Goal: Task Accomplishment & Management: Manage account settings

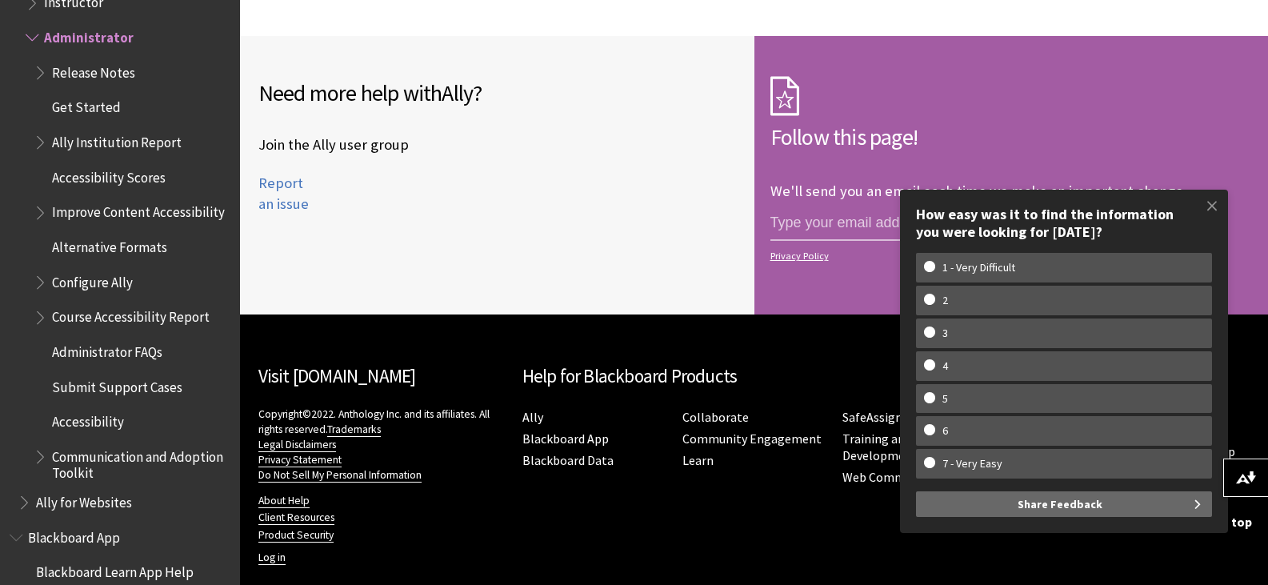
scroll to position [1526, 0]
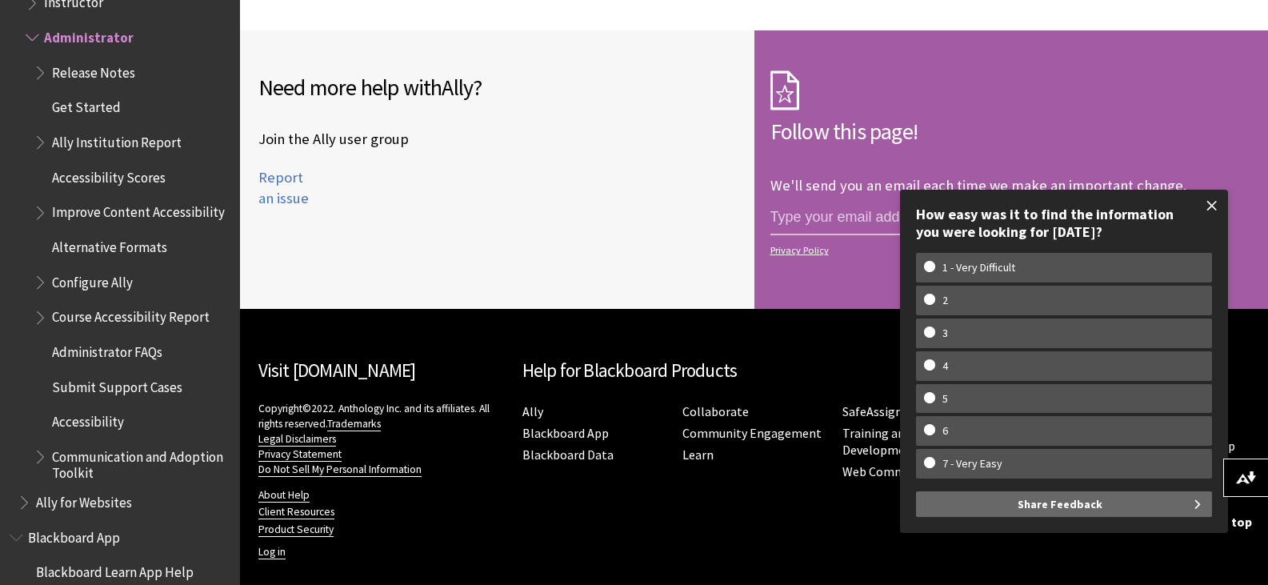
click at [1215, 202] on span at bounding box center [1212, 206] width 34 height 34
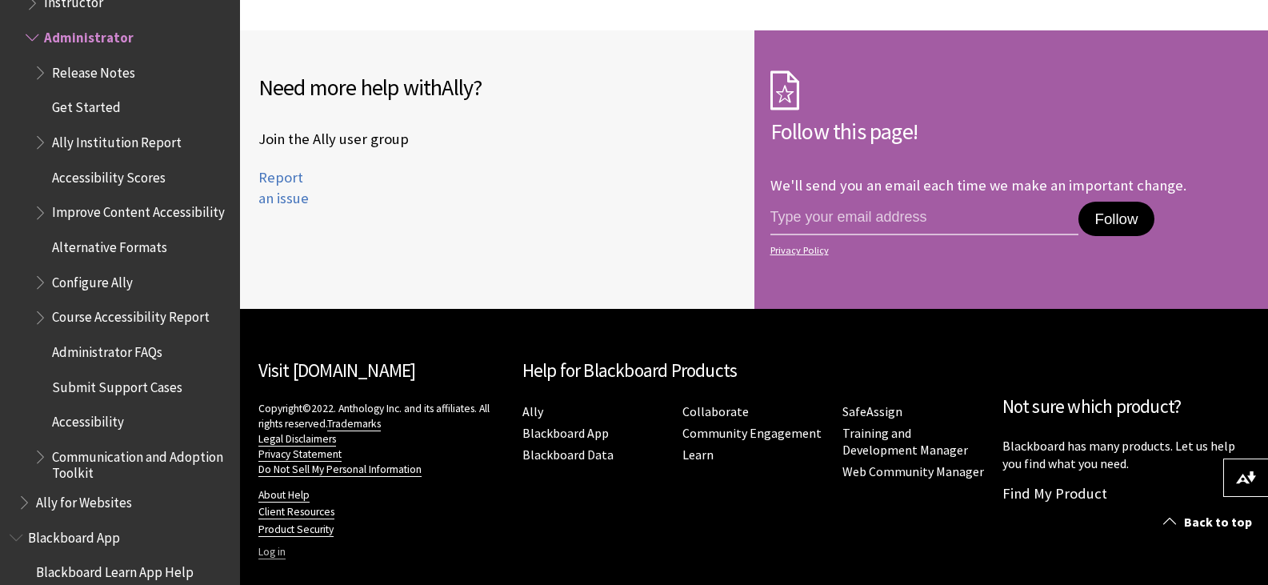
click at [264, 545] on link "Log in" at bounding box center [271, 552] width 27 height 14
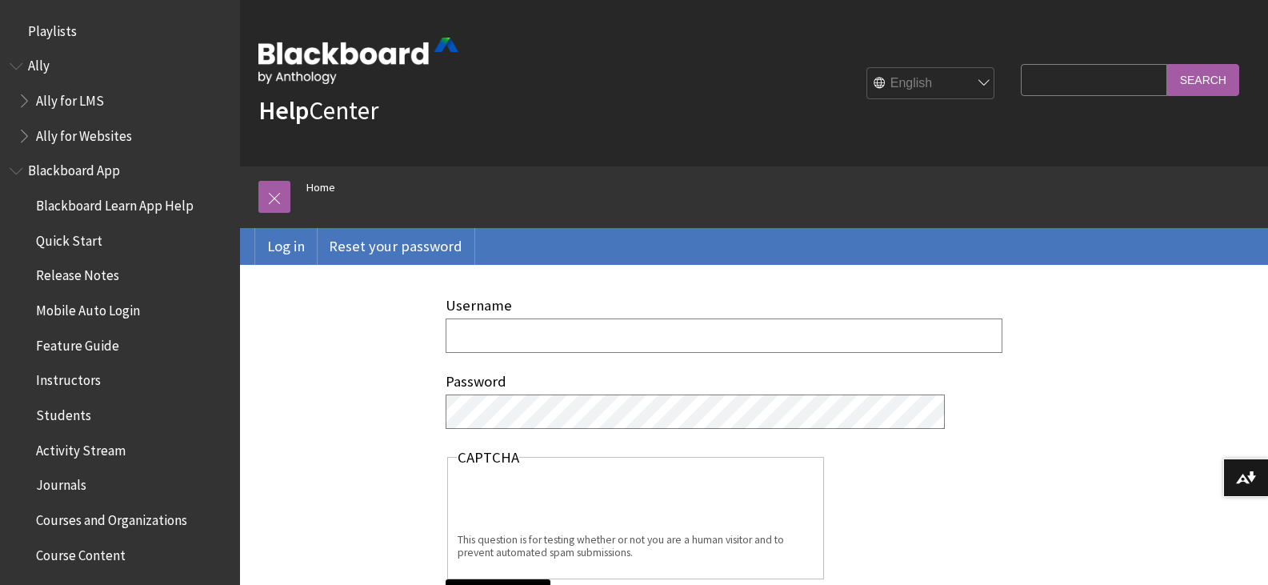
type input "brian.pomelow@maine.edu"
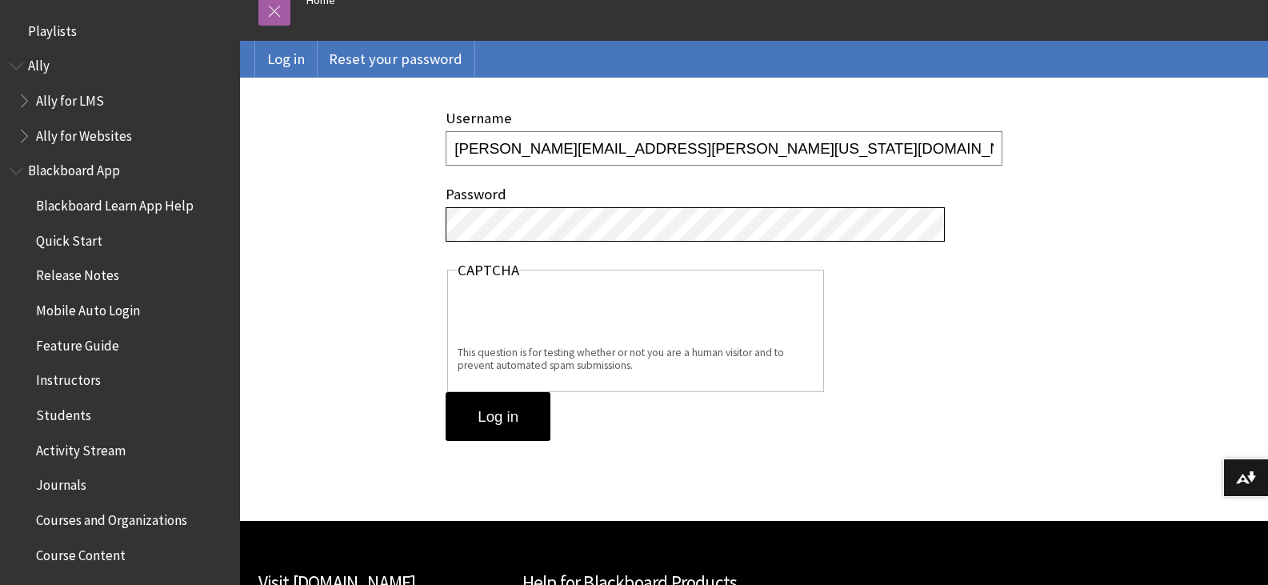
scroll to position [320, 0]
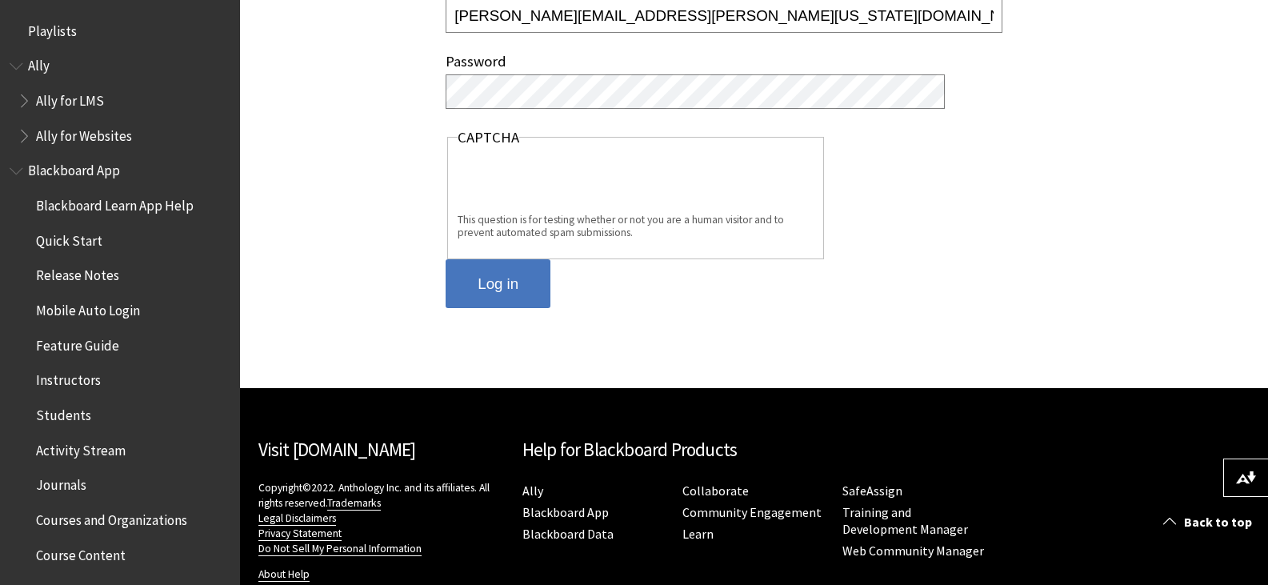
click at [491, 295] on input "Log in" at bounding box center [498, 284] width 105 height 50
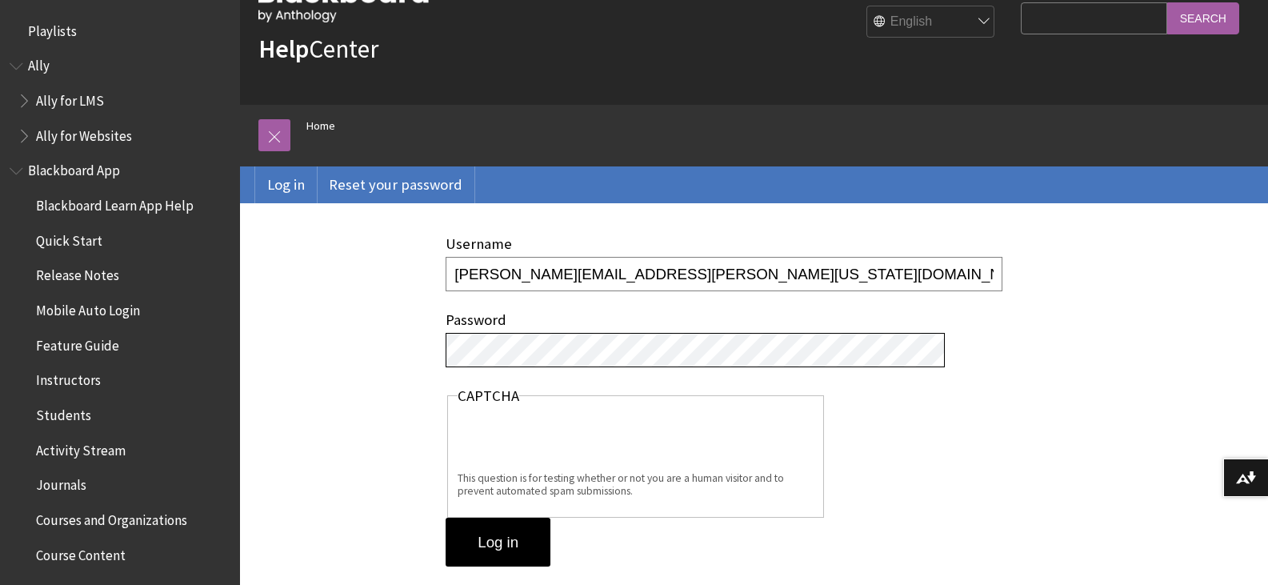
scroll to position [160, 0]
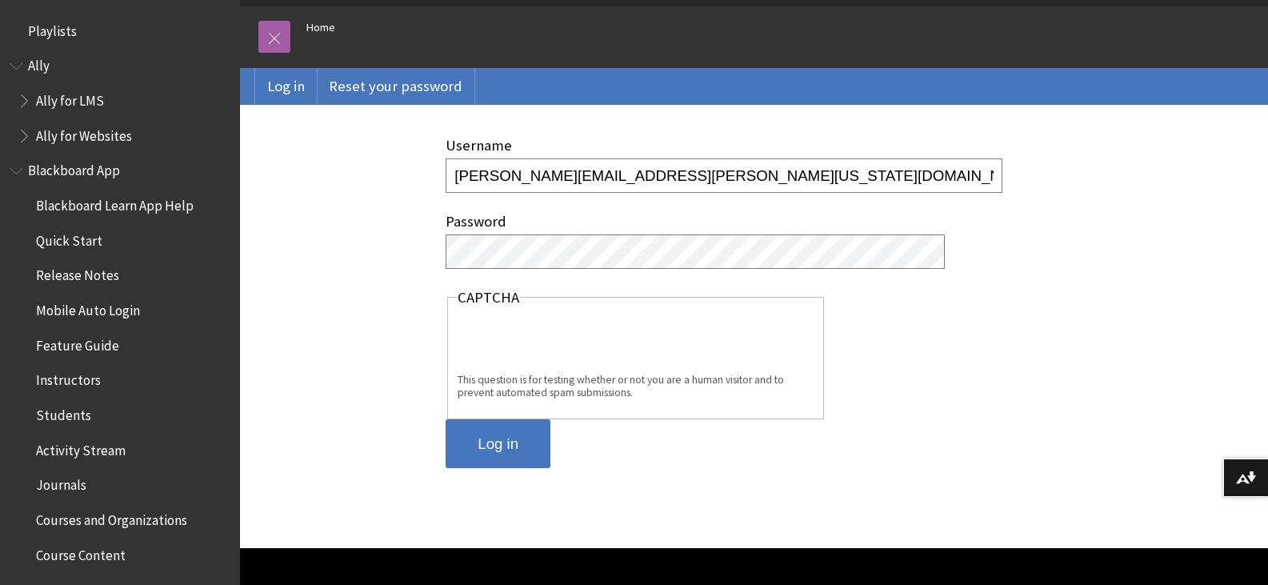
click at [500, 435] on input "Log in" at bounding box center [498, 444] width 105 height 50
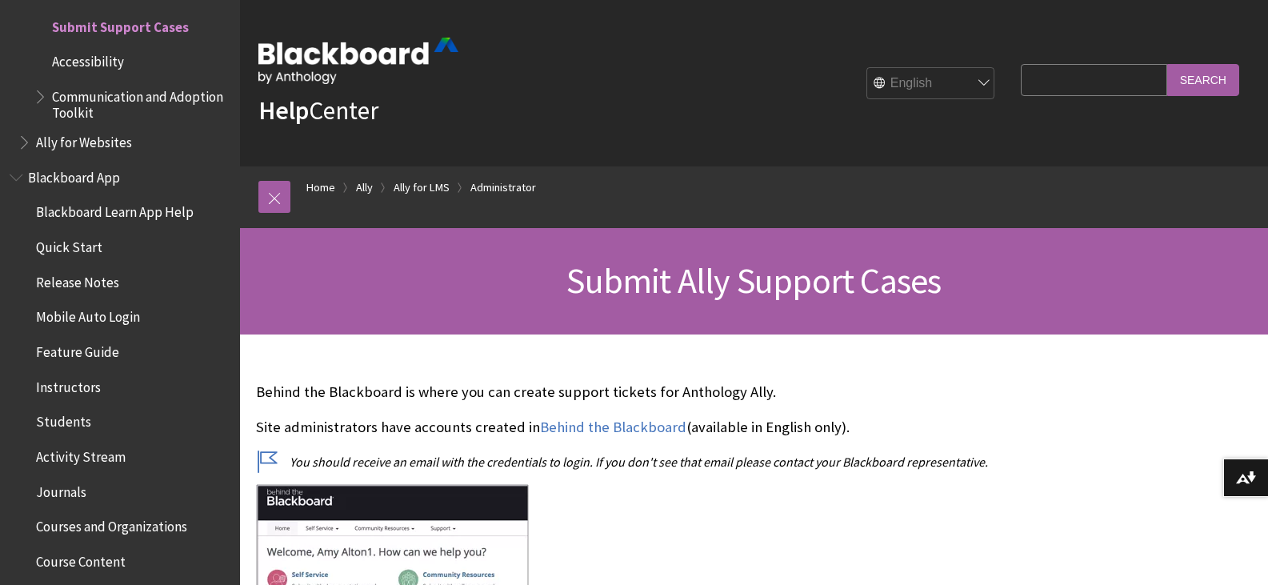
scroll to position [320, 0]
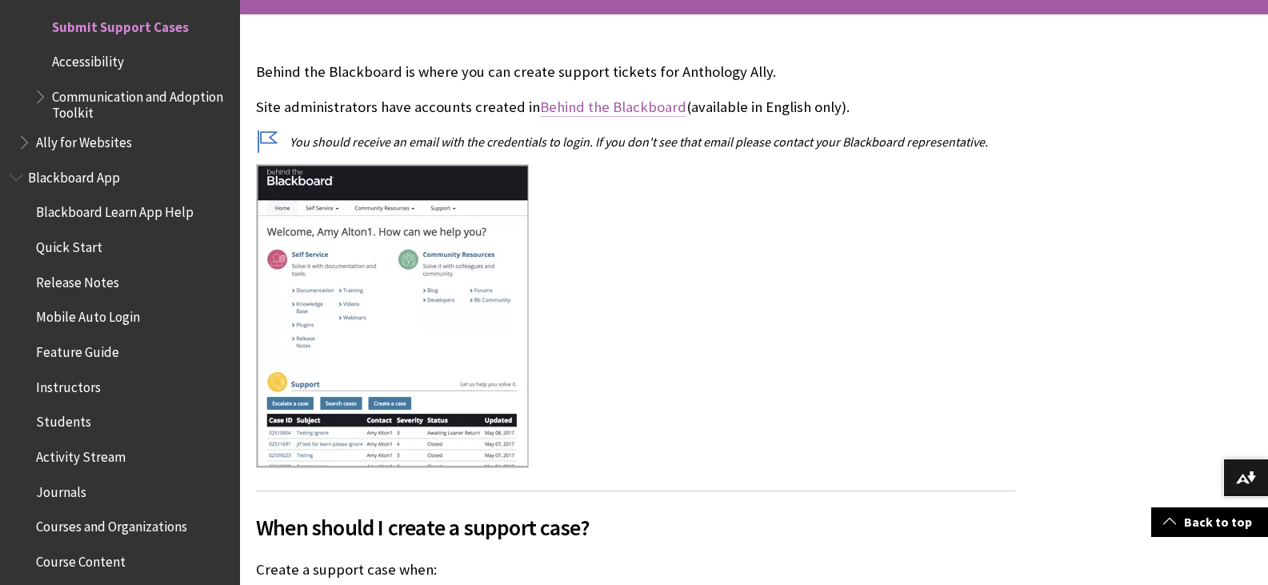
click at [645, 109] on link "Behind the Blackboard" at bounding box center [613, 107] width 146 height 19
click at [616, 101] on link "Behind the Blackboard" at bounding box center [613, 107] width 146 height 19
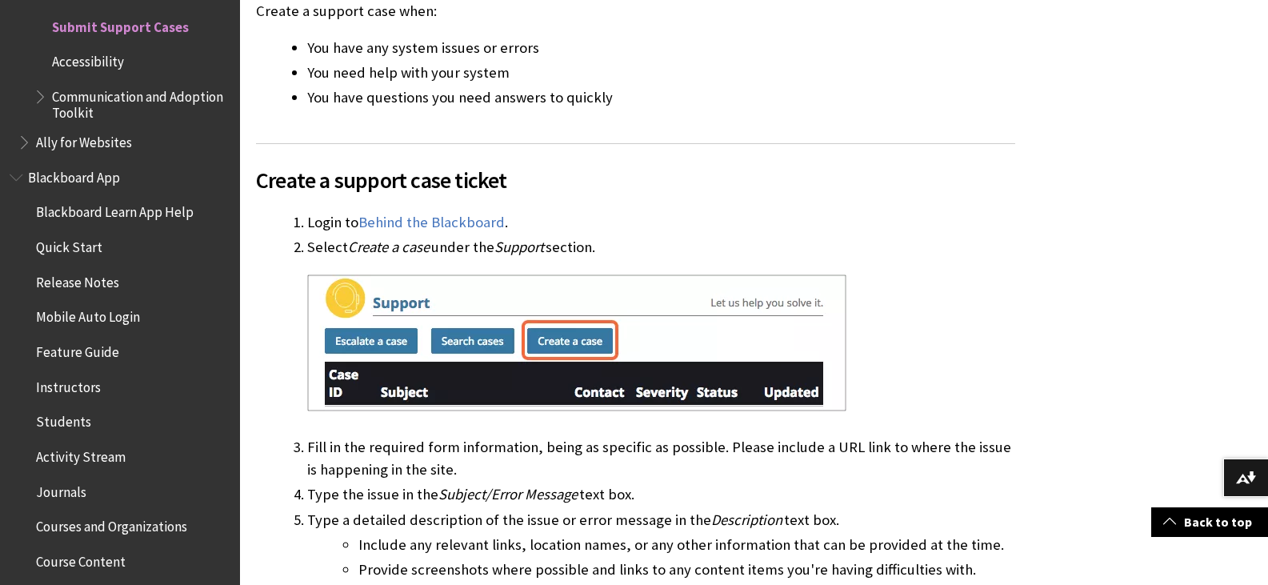
scroll to position [1200, 0]
